Goal: Find specific page/section: Find specific page/section

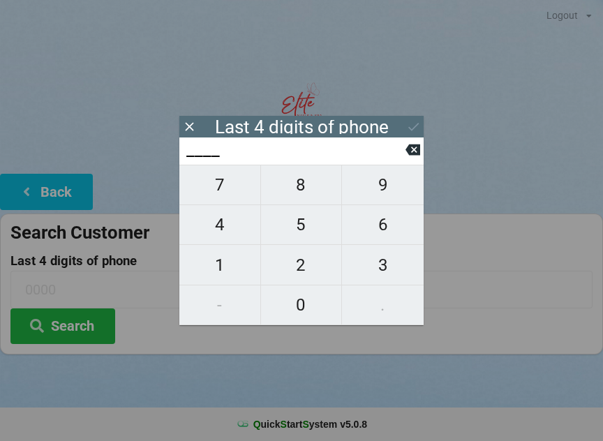
click at [308, 191] on span "8" at bounding box center [301, 184] width 81 height 29
type input "8___"
click at [385, 227] on span "6" at bounding box center [383, 224] width 82 height 29
type input "86__"
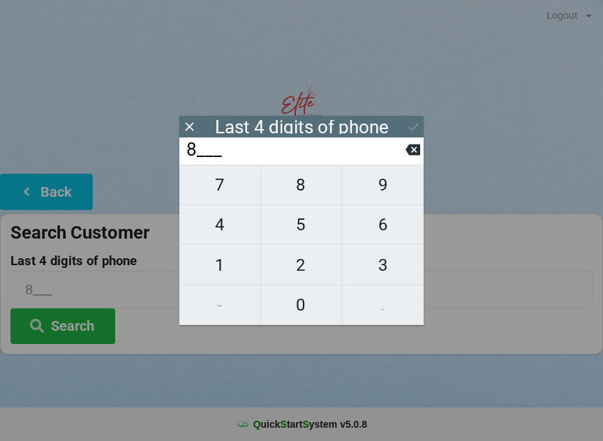
type input "86__"
click at [378, 273] on span "3" at bounding box center [383, 264] width 82 height 29
type input "863_"
click at [235, 226] on span "4" at bounding box center [219, 224] width 81 height 29
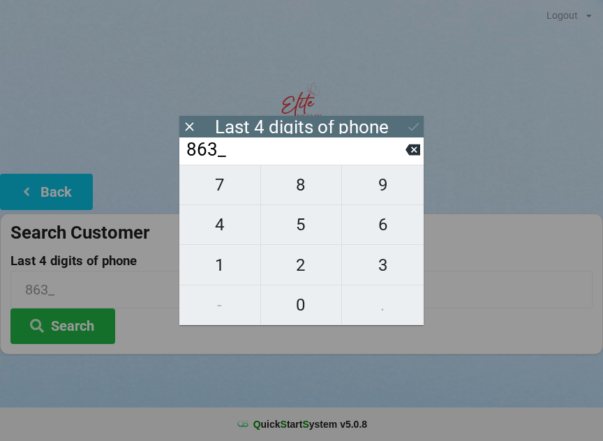
type input "8634"
click at [308, 196] on div "7 8 9 4 5 6 1 2 3 - 0 ." at bounding box center [301, 245] width 244 height 160
click at [419, 159] on button at bounding box center [412, 149] width 15 height 19
click at [411, 156] on icon at bounding box center [412, 149] width 15 height 11
click at [419, 150] on icon at bounding box center [412, 149] width 15 height 11
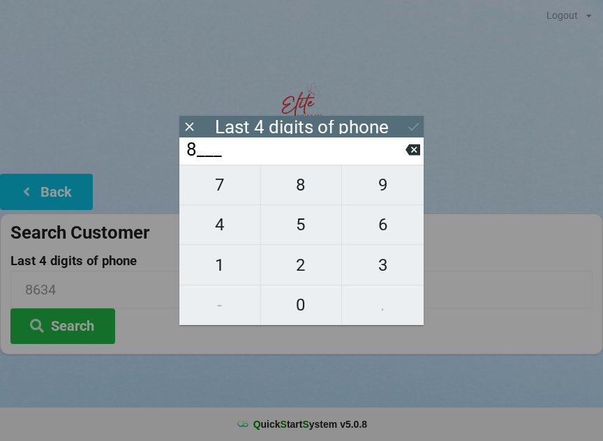
click at [419, 150] on icon at bounding box center [412, 149] width 15 height 11
type input "____"
click at [418, 149] on icon at bounding box center [412, 149] width 15 height 15
click at [234, 228] on span "4" at bounding box center [219, 224] width 81 height 29
type input "4___"
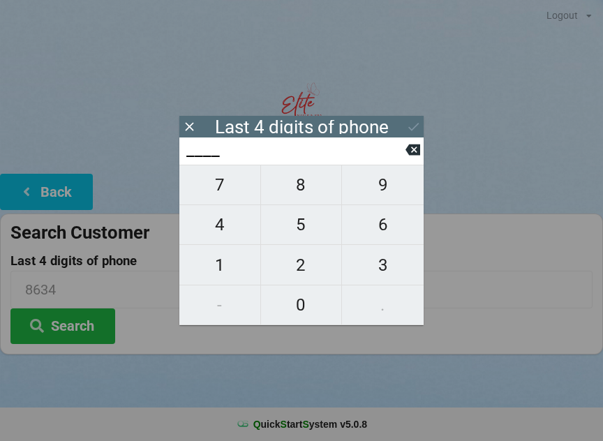
type input "4___"
click at [383, 185] on span "9" at bounding box center [383, 184] width 82 height 29
type input "49__"
click at [391, 190] on span "9" at bounding box center [383, 184] width 82 height 29
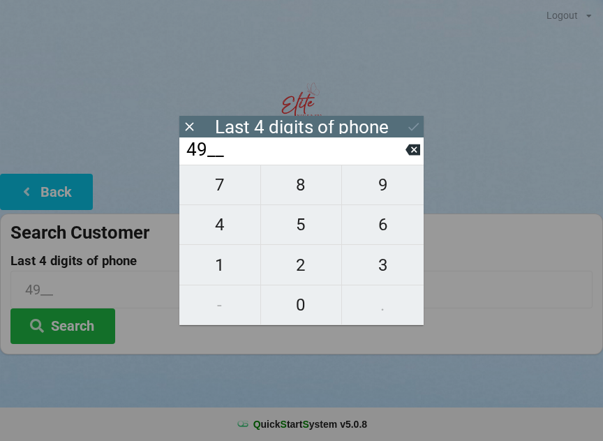
type input "499_"
click at [383, 197] on span "9" at bounding box center [383, 184] width 82 height 29
type input "4999"
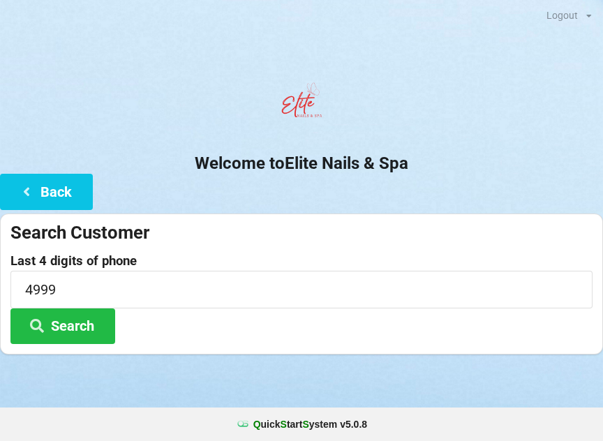
click at [86, 327] on button "Search" at bounding box center [62, 326] width 105 height 36
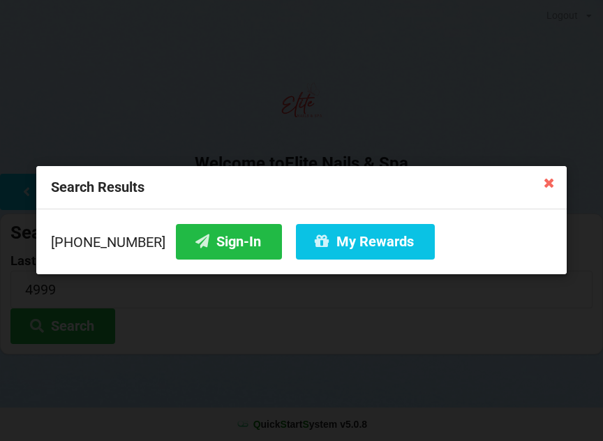
click at [230, 232] on button "Sign-In" at bounding box center [229, 242] width 106 height 36
